Goal: Task Accomplishment & Management: Manage account settings

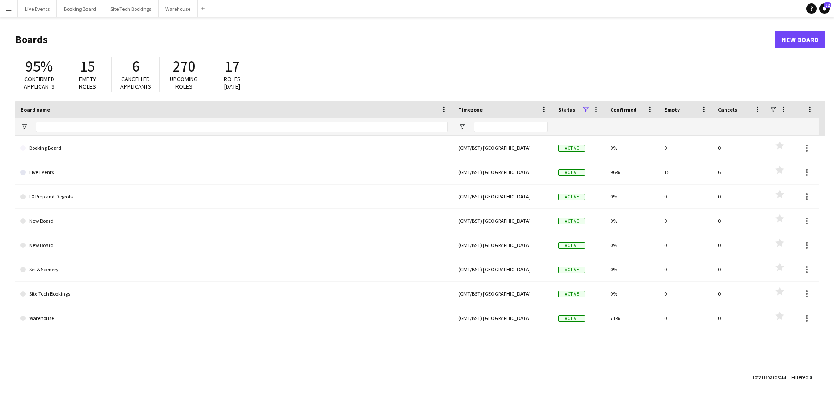
click at [11, 10] on app-icon "Menu" at bounding box center [8, 8] width 7 height 7
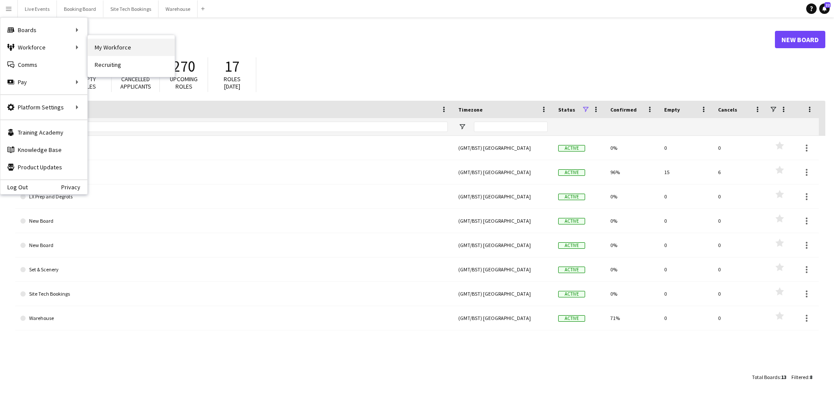
click at [113, 53] on link "My Workforce" at bounding box center [131, 47] width 87 height 17
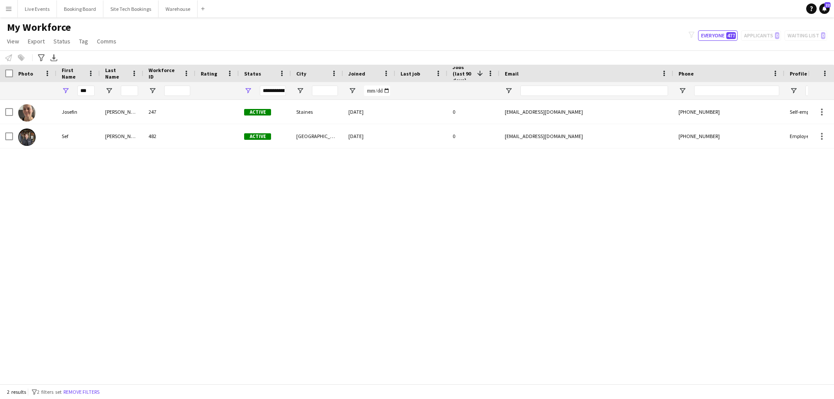
click at [7, 10] on app-icon "Menu" at bounding box center [8, 8] width 7 height 7
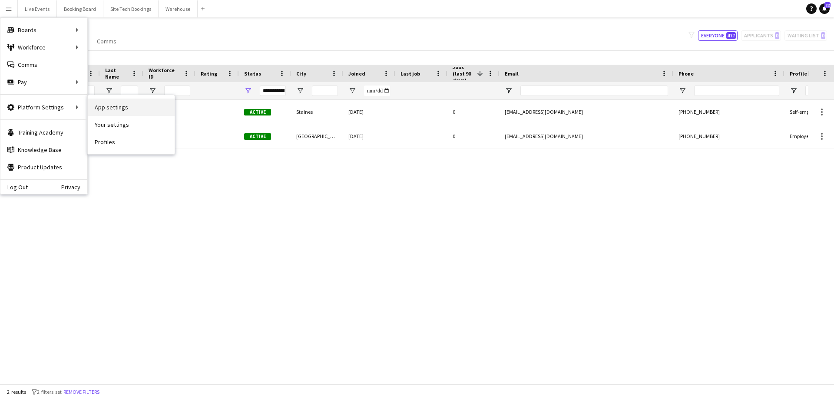
click at [122, 109] on link "App settings" at bounding box center [131, 107] width 87 height 17
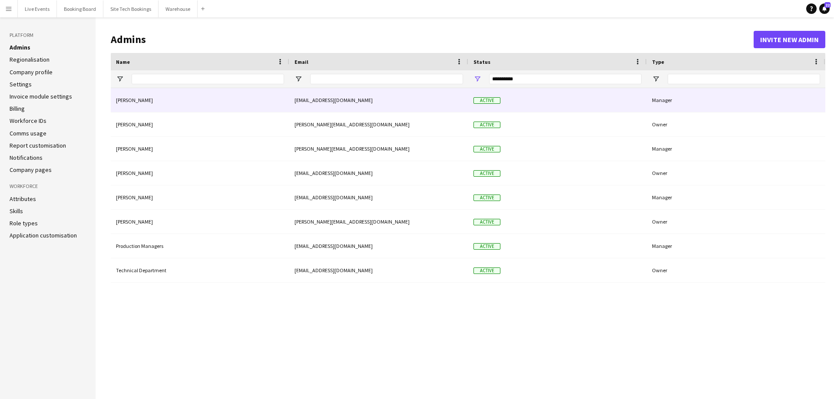
click at [468, 106] on div "akash@wiseproductions.co.uk" at bounding box center [378, 100] width 179 height 24
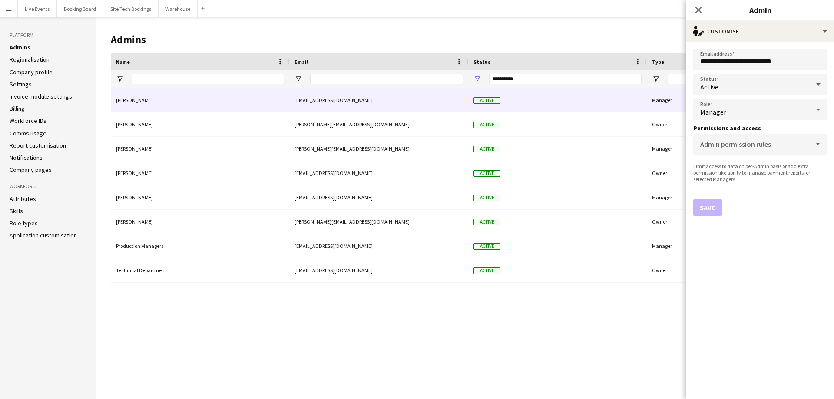
click at [774, 92] on div "Active" at bounding box center [751, 84] width 116 height 21
click at [723, 135] on mat-option "Suspended" at bounding box center [760, 131] width 134 height 22
click at [711, 210] on button "Save" at bounding box center [707, 207] width 29 height 17
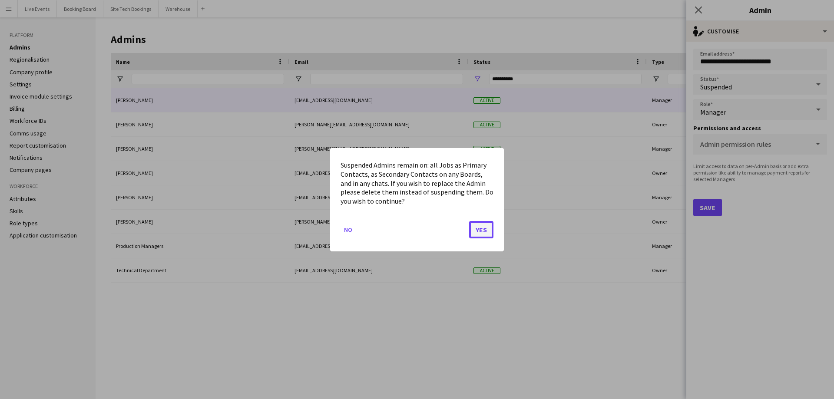
click at [482, 234] on button "Yes" at bounding box center [481, 229] width 24 height 17
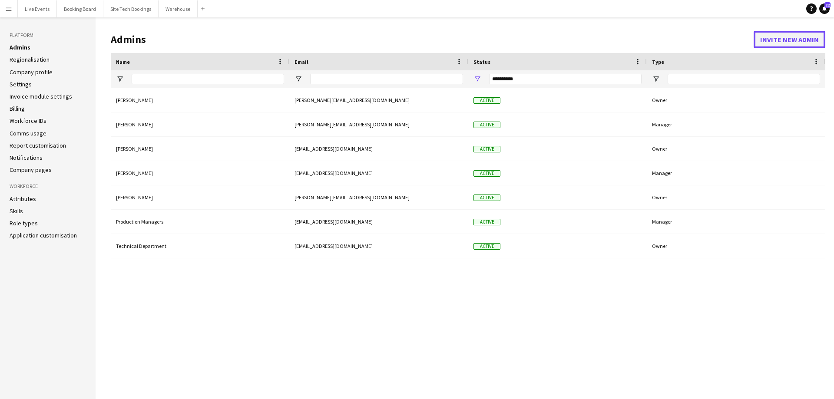
click at [796, 39] on button "Invite new admin" at bounding box center [789, 39] width 72 height 17
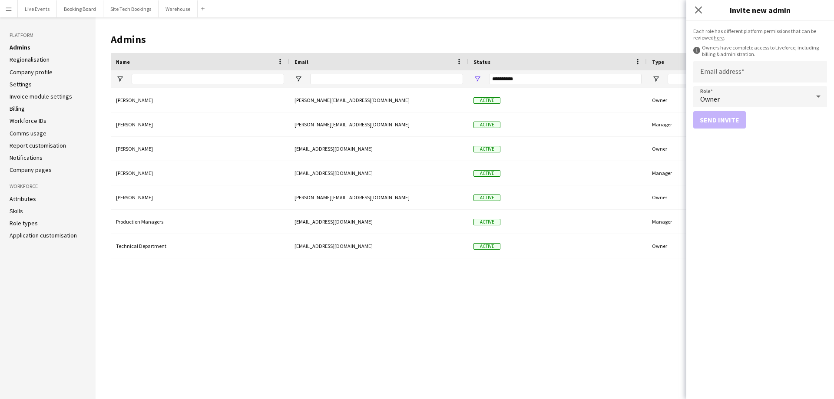
click at [421, 335] on div "Alex Gill alexander@wiseproductions.co.uk Active Owner Andrew Gorman andrew@wis…" at bounding box center [468, 236] width 714 height 297
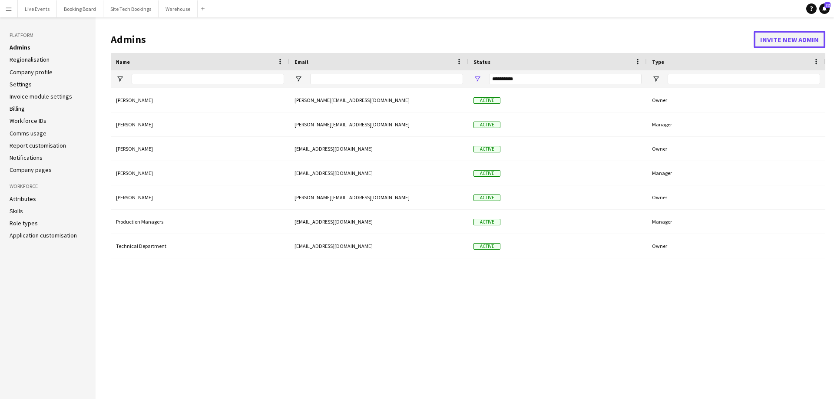
click at [776, 42] on button "Invite new admin" at bounding box center [789, 39] width 72 height 17
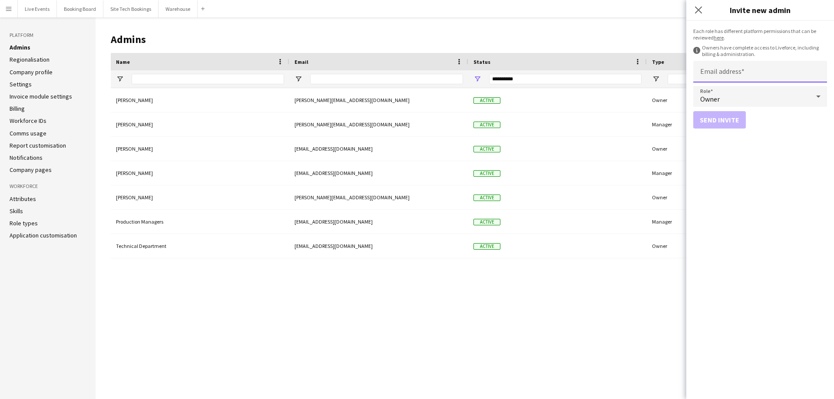
click at [749, 72] on input "Email address" at bounding box center [760, 72] width 134 height 22
type input "**********"
click at [719, 119] on button "Send invite" at bounding box center [719, 119] width 53 height 17
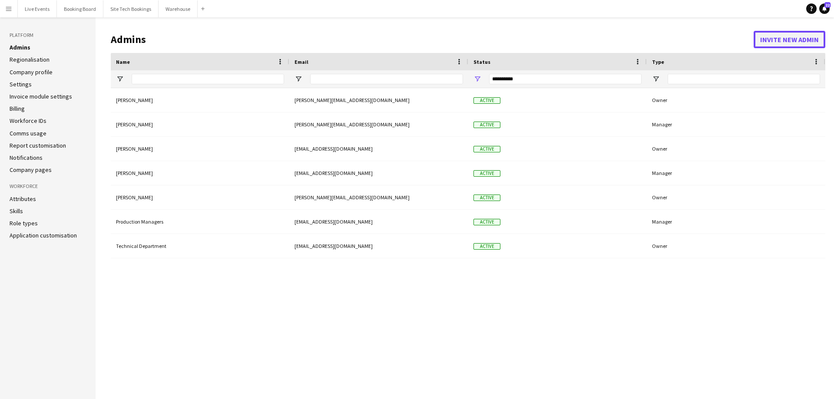
click at [760, 36] on button "Invite new admin" at bounding box center [789, 39] width 72 height 17
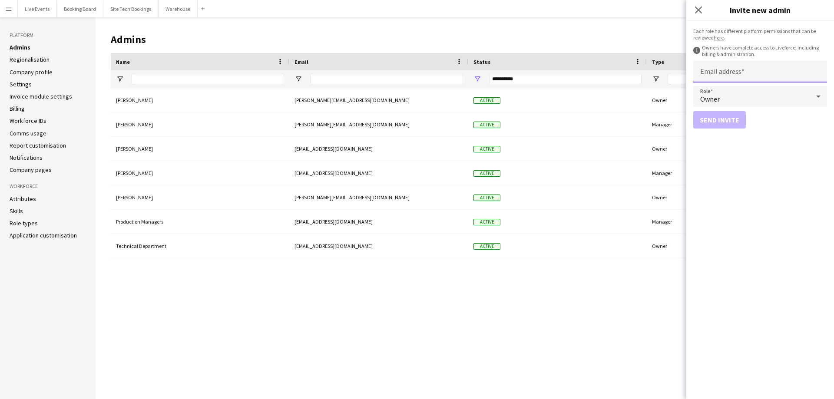
click at [740, 75] on input "Email address" at bounding box center [760, 72] width 134 height 22
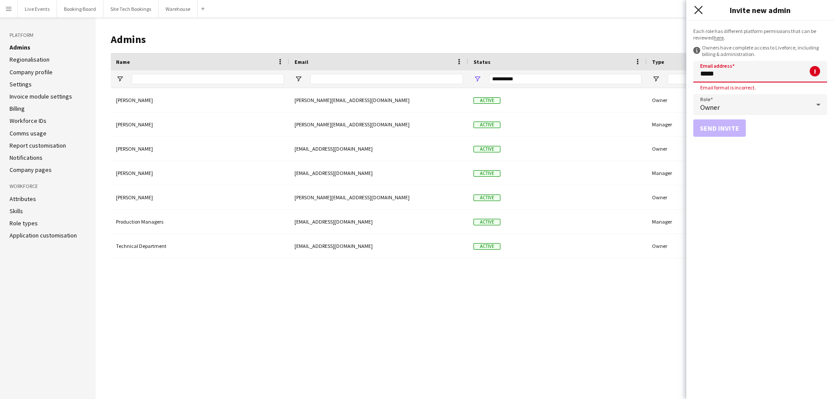
type input "*****"
click at [697, 11] on icon at bounding box center [698, 10] width 8 height 8
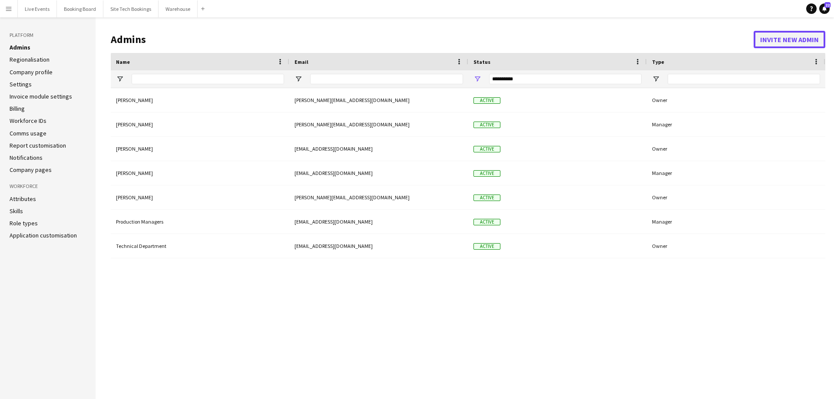
click at [786, 37] on button "Invite new admin" at bounding box center [789, 39] width 72 height 17
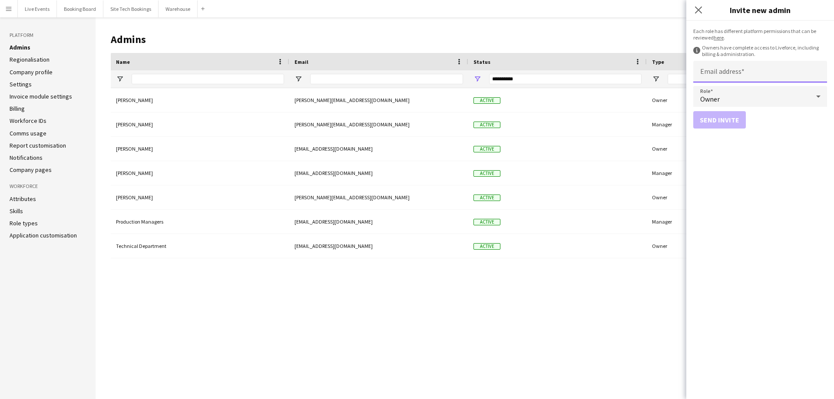
click at [737, 76] on input "Email address" at bounding box center [760, 72] width 134 height 22
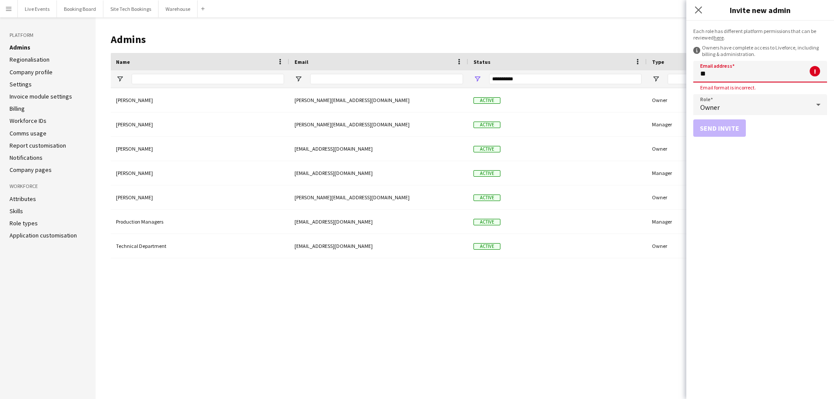
type input "**"
click at [789, 163] on form "Each role has different platform permissions that can be reviewed here . inform…" at bounding box center [760, 210] width 148 height 378
click at [700, 9] on icon "Close pop-in" at bounding box center [698, 10] width 8 height 8
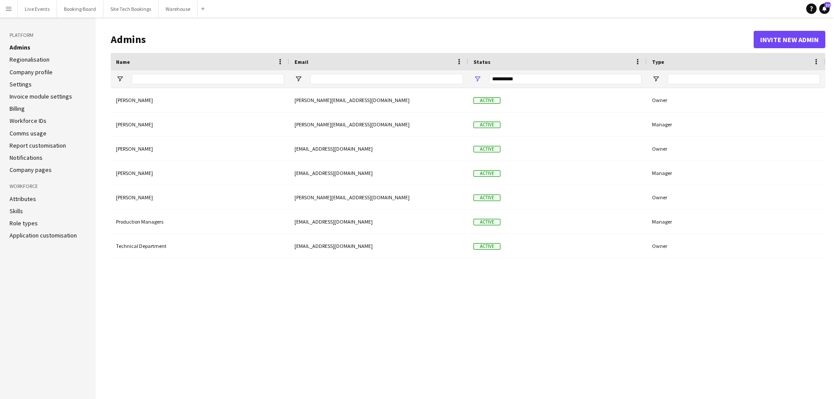
click at [252, 31] on header "Admins Invite new admin" at bounding box center [468, 39] width 714 height 27
click at [113, 41] on h1 "Admins" at bounding box center [432, 39] width 643 height 13
click at [193, 36] on h1 "Admins" at bounding box center [432, 39] width 643 height 13
drag, startPoint x: 145, startPoint y: 41, endPoint x: 112, endPoint y: 42, distance: 32.6
click at [112, 42] on h1 "Admins" at bounding box center [432, 39] width 643 height 13
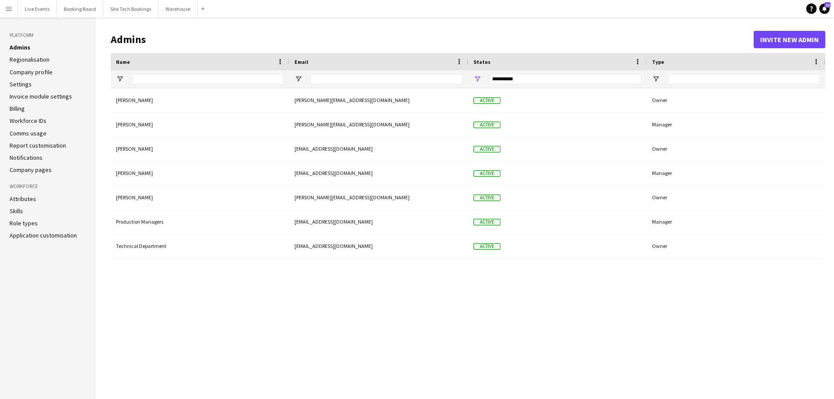
click at [201, 40] on h1 "Admins" at bounding box center [432, 39] width 643 height 13
click at [153, 39] on h1 "Admins" at bounding box center [432, 39] width 643 height 13
